Goal: Entertainment & Leisure: Consume media (video, audio)

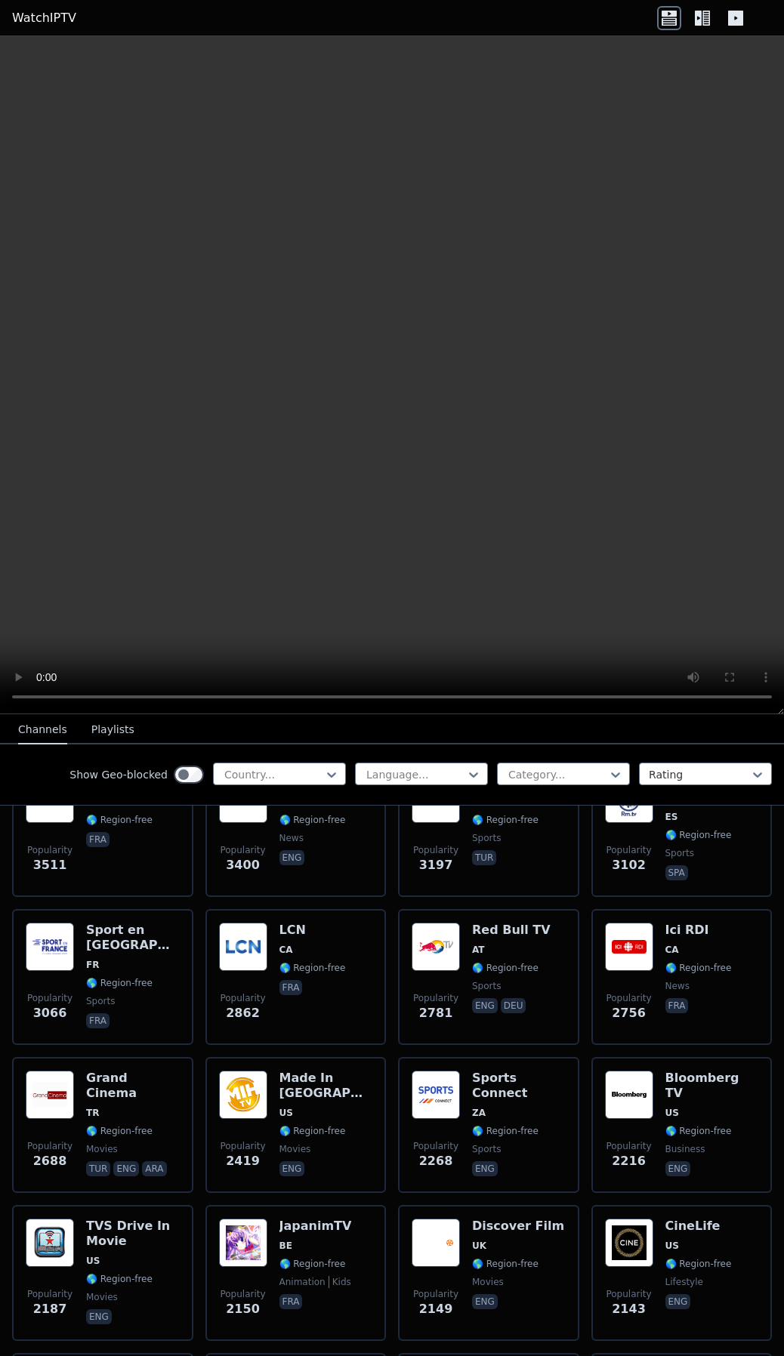
scroll to position [302, 0]
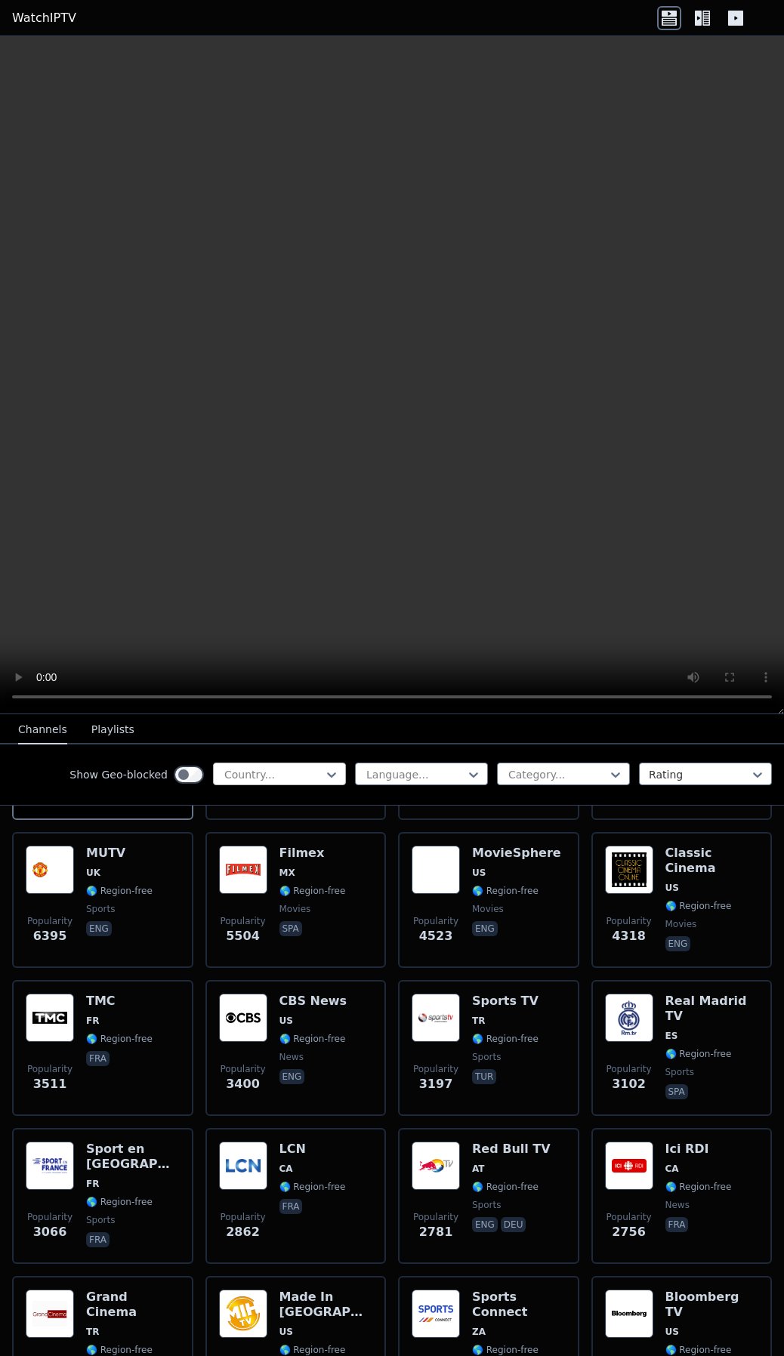
click at [309, 782] on div "Country..." at bounding box center [279, 774] width 133 height 23
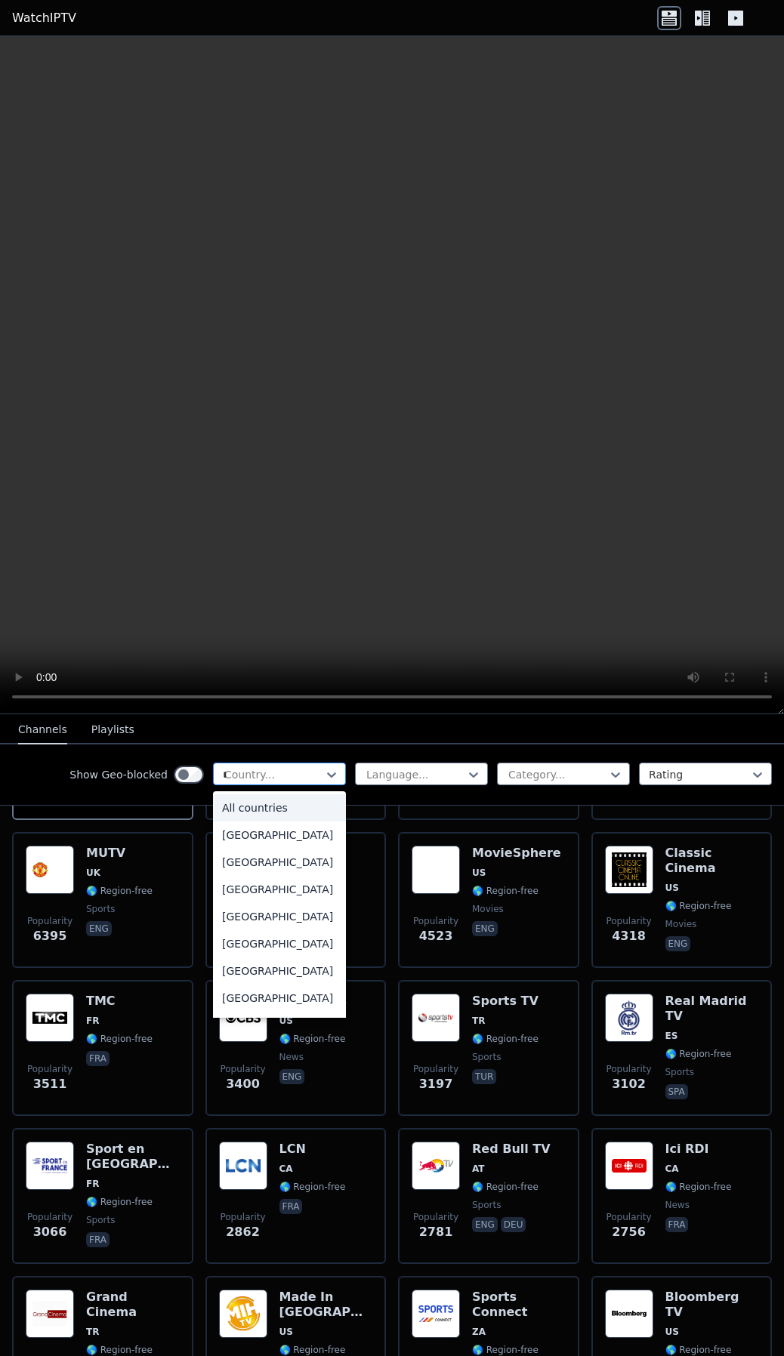
type input "**"
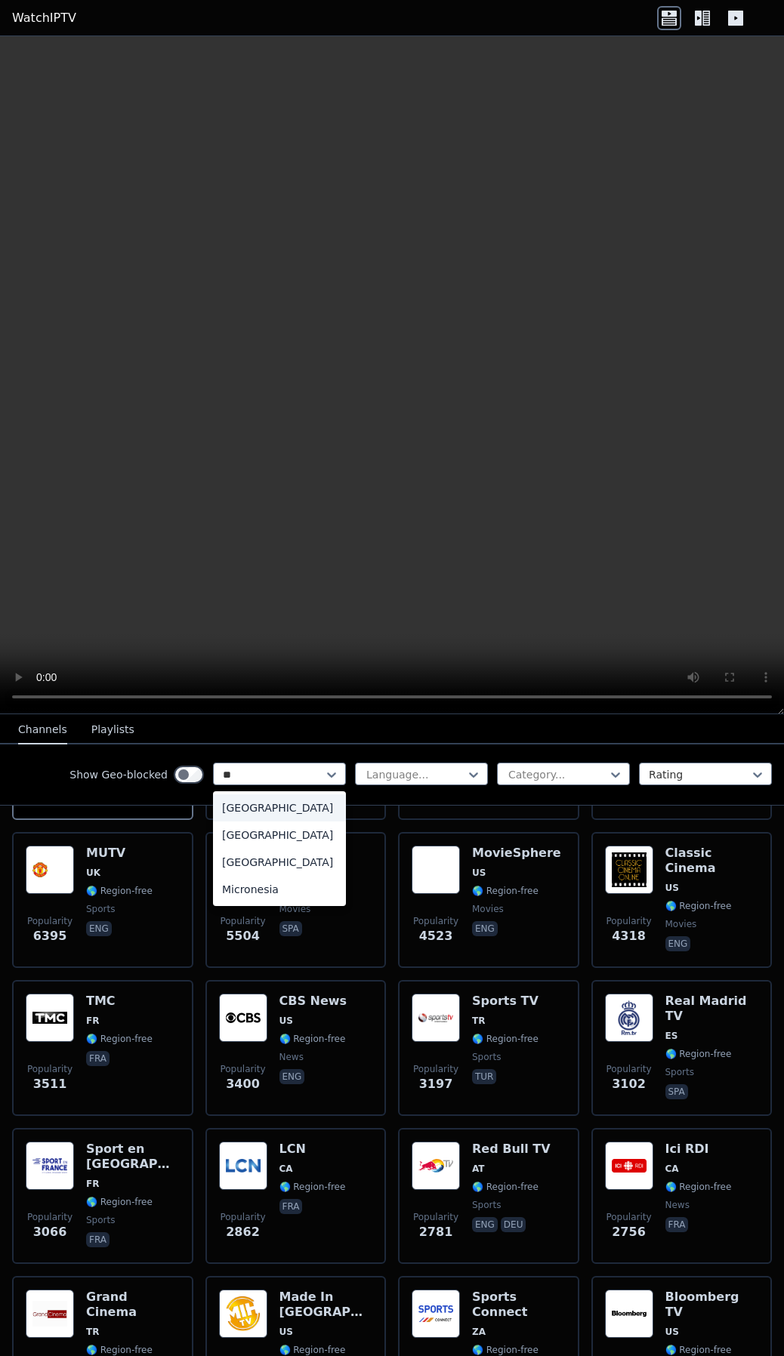
click at [235, 840] on div "[GEOGRAPHIC_DATA]" at bounding box center [279, 835] width 133 height 27
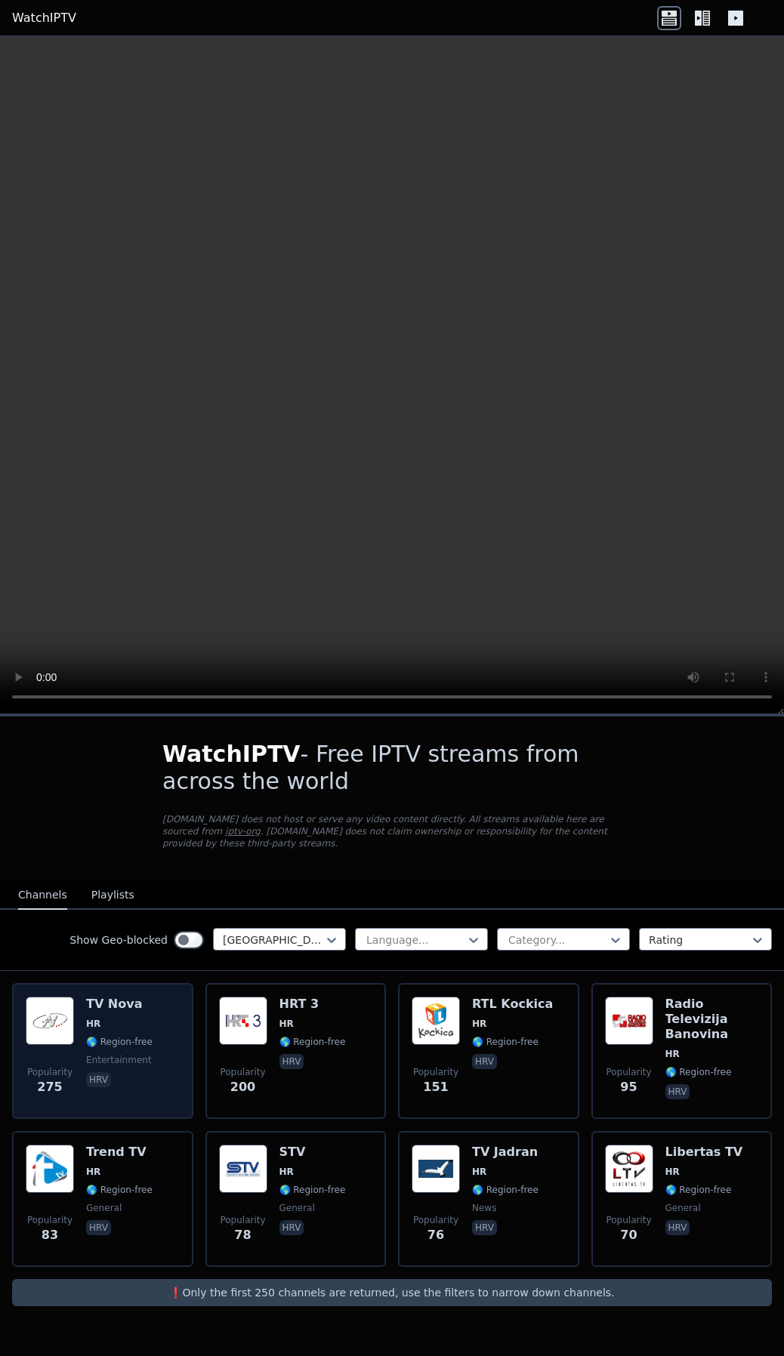
click at [52, 1009] on img at bounding box center [50, 1021] width 48 height 48
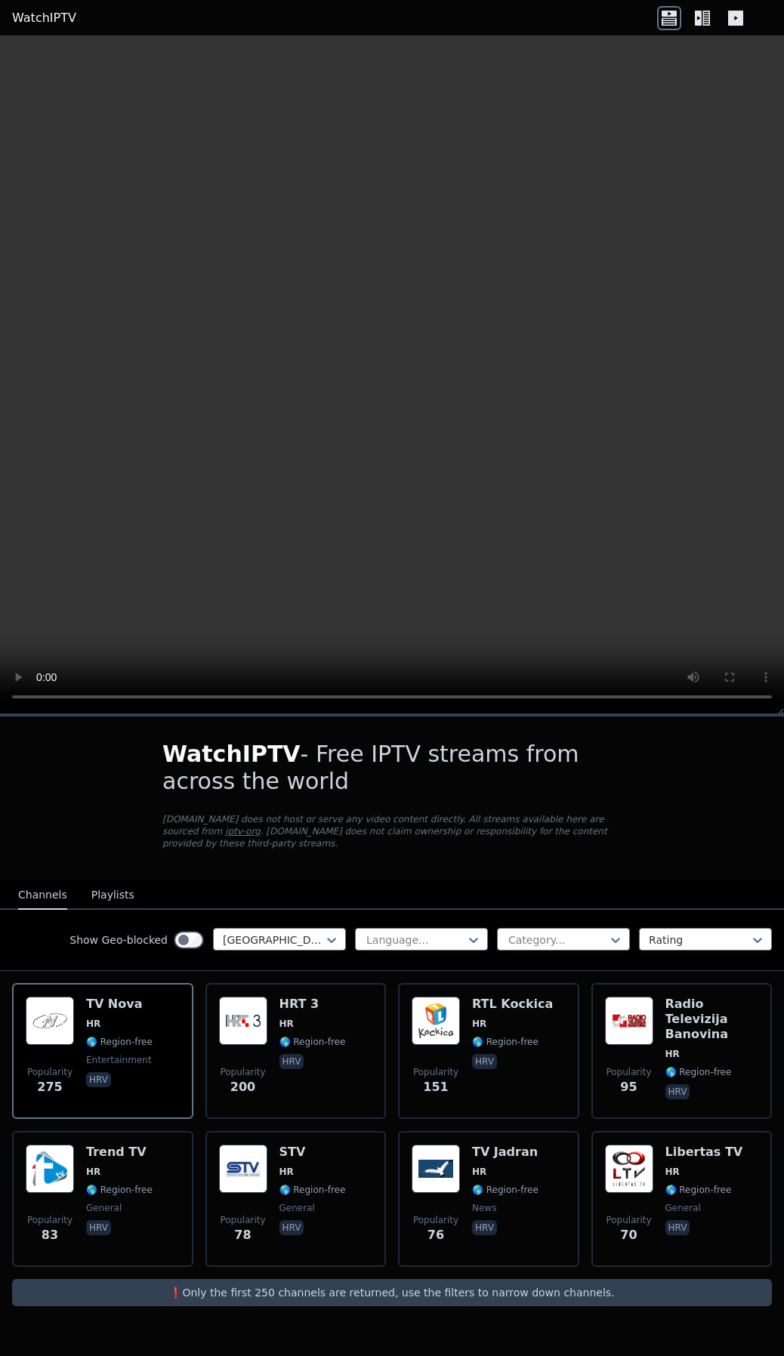
click at [215, 610] on video at bounding box center [392, 375] width 784 height 678
click at [288, 928] on div "[GEOGRAPHIC_DATA]" at bounding box center [279, 939] width 133 height 23
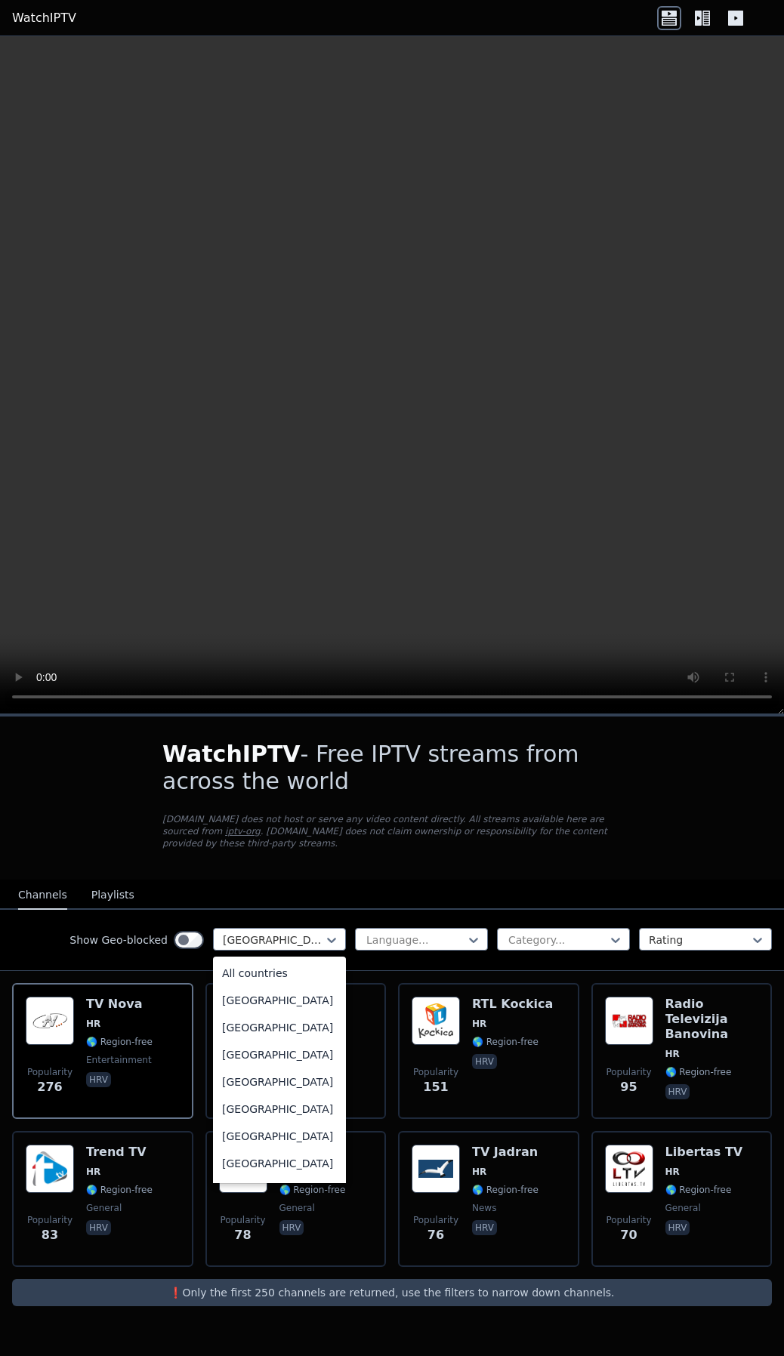
scroll to position [1039, 0]
click at [459, 933] on div at bounding box center [415, 940] width 101 height 15
